Goal: Information Seeking & Learning: Check status

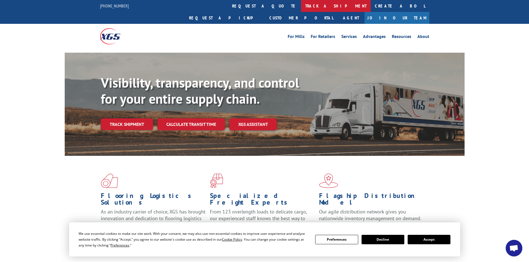
click at [301, 4] on link "track a shipment" at bounding box center [336, 6] width 70 height 12
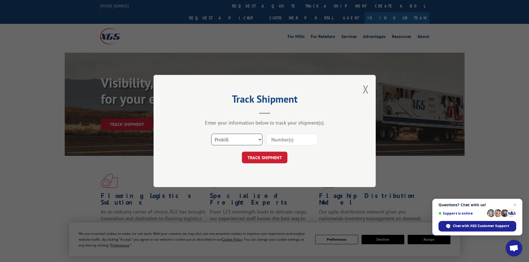
click at [222, 142] on select "Select category... Probill BOL PO" at bounding box center [236, 140] width 51 height 12
select select "bol"
click at [211, 134] on select "Select category... Probill BOL PO" at bounding box center [236, 140] width 51 height 12
click at [295, 142] on input at bounding box center [291, 140] width 51 height 12
type input "5225927"
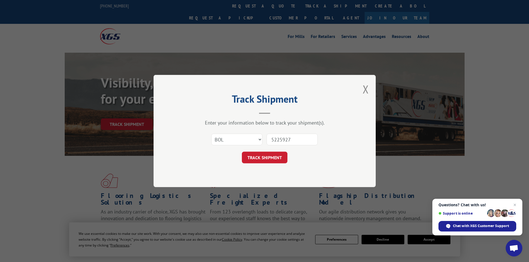
click button "TRACK SHIPMENT" at bounding box center [265, 158] width 46 height 12
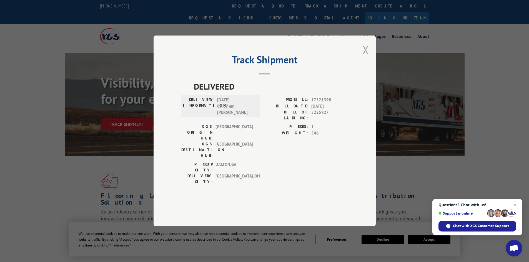
click at [364, 57] on button "Close modal" at bounding box center [365, 49] width 6 height 15
